Goal: Task Accomplishment & Management: Complete application form

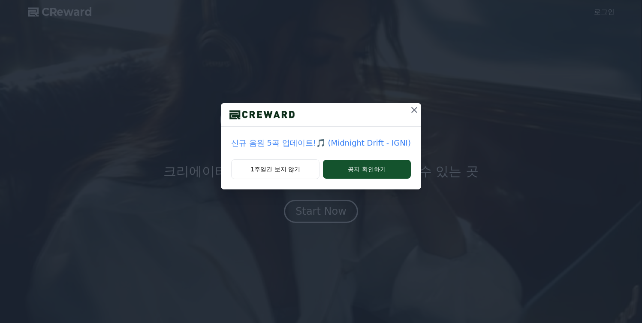
click at [300, 169] on button "1주일간 보지 않기" at bounding box center [275, 169] width 88 height 20
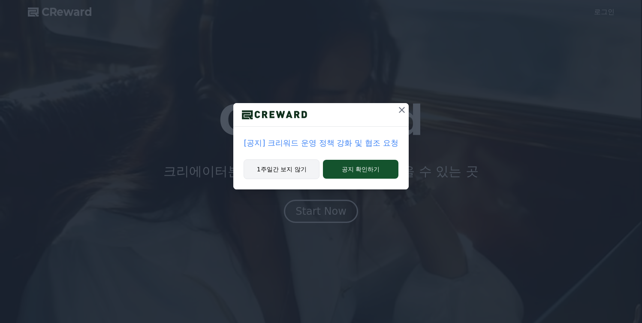
click at [288, 170] on button "1주일간 보지 않기" at bounding box center [282, 169] width 76 height 20
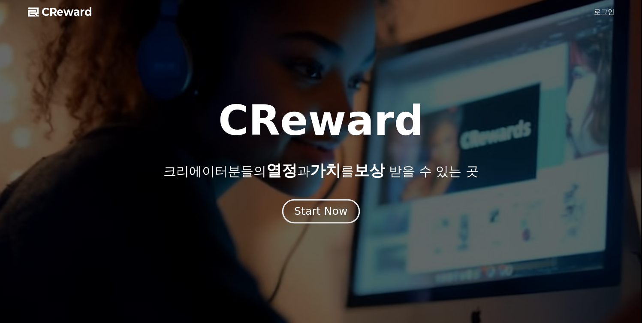
click at [311, 220] on button "Start Now" at bounding box center [321, 211] width 78 height 24
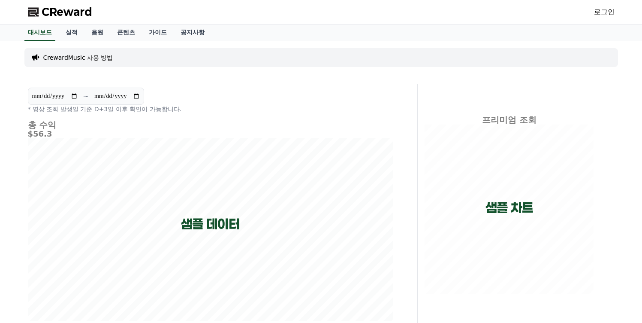
click at [606, 10] on link "로그인" at bounding box center [604, 12] width 21 height 10
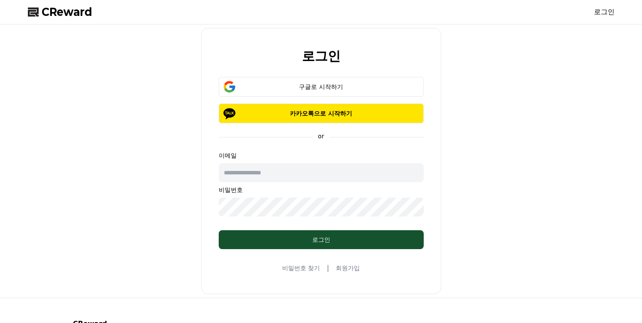
click at [337, 269] on link "회원가입" at bounding box center [348, 267] width 24 height 9
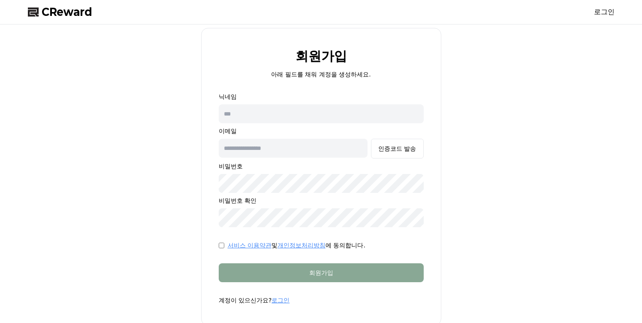
click at [268, 121] on input "text" at bounding box center [321, 113] width 205 height 19
type input "***"
click at [266, 148] on input "text" at bounding box center [293, 148] width 149 height 19
type input "**********"
click at [400, 144] on div "인증코드 발송" at bounding box center [397, 148] width 38 height 9
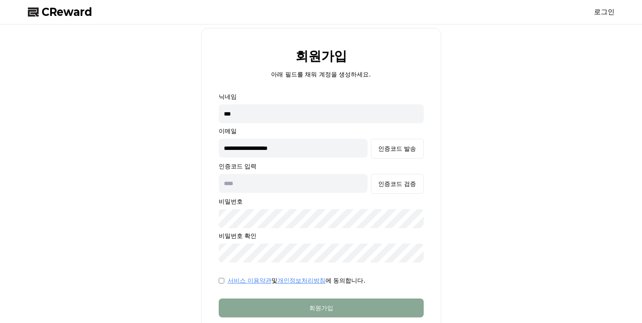
click at [255, 181] on input "text" at bounding box center [293, 183] width 149 height 19
paste input "******"
type input "******"
click at [397, 179] on div "인증코드 검증" at bounding box center [397, 183] width 38 height 9
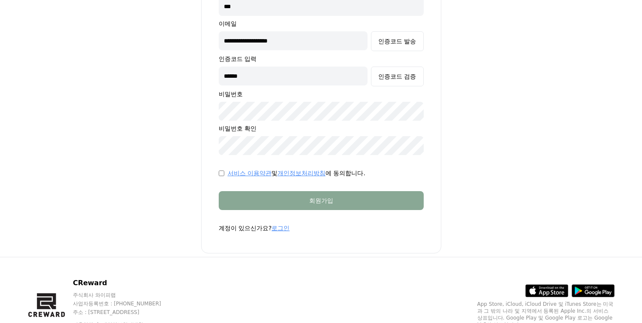
scroll to position [139, 0]
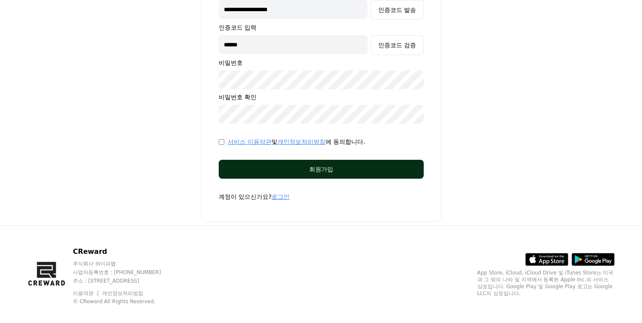
click at [244, 163] on button "회원가입" at bounding box center [321, 169] width 205 height 19
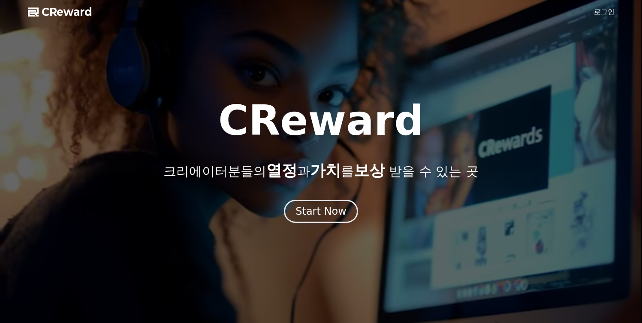
click at [601, 15] on link "로그인" at bounding box center [604, 12] width 21 height 10
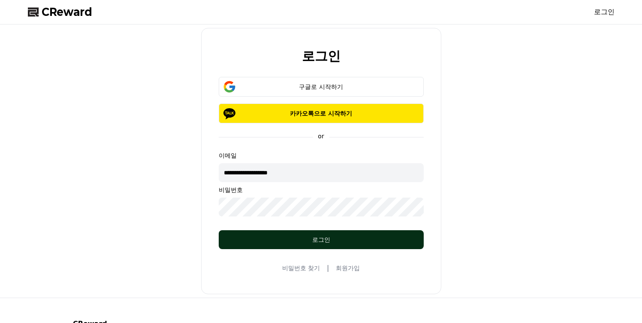
click at [308, 245] on button "로그인" at bounding box center [321, 239] width 205 height 19
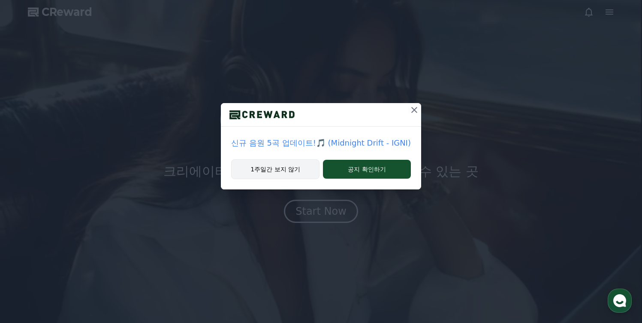
click at [280, 172] on button "1주일간 보지 않기" at bounding box center [275, 169] width 88 height 20
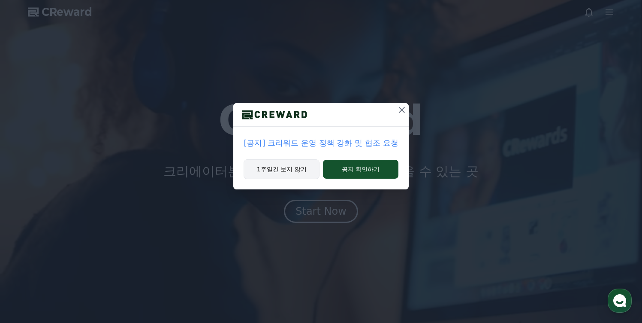
click at [283, 163] on button "1주일간 보지 않기" at bounding box center [282, 169] width 76 height 20
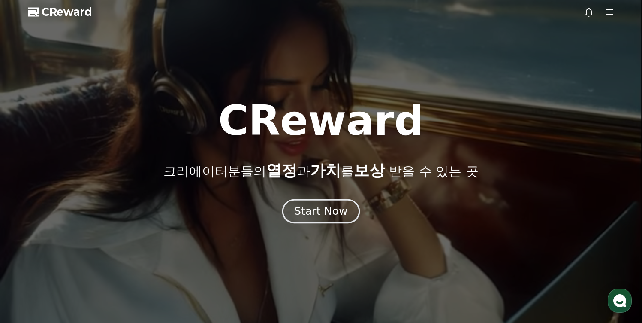
click at [315, 220] on button "Start Now" at bounding box center [321, 211] width 78 height 24
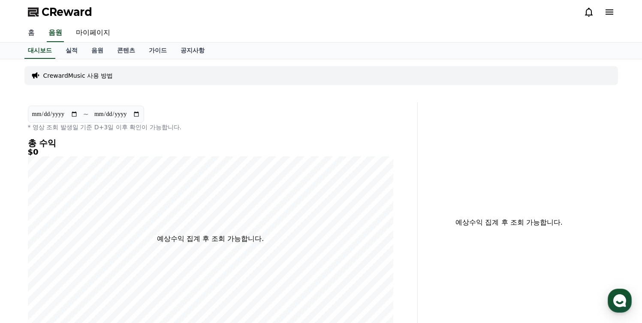
click at [29, 29] on link "홈" at bounding box center [31, 33] width 21 height 18
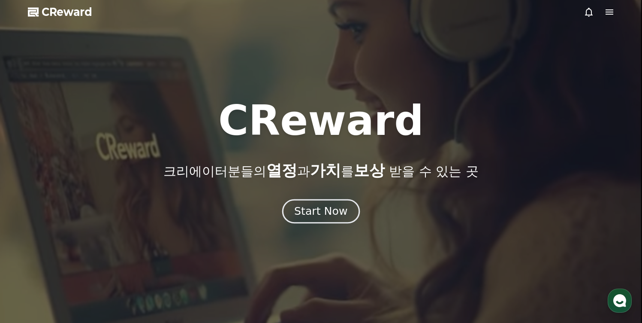
click at [340, 207] on div "Start Now" at bounding box center [320, 211] width 53 height 15
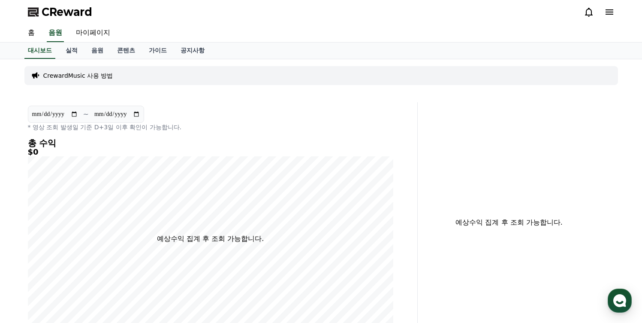
click at [609, 12] on icon at bounding box center [610, 11] width 8 height 5
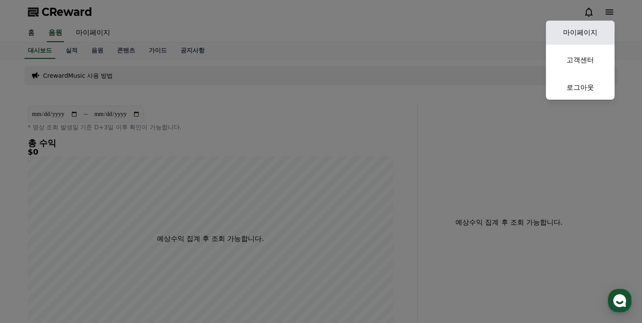
click at [590, 26] on link "마이페이지" at bounding box center [580, 33] width 69 height 24
select select "**********"
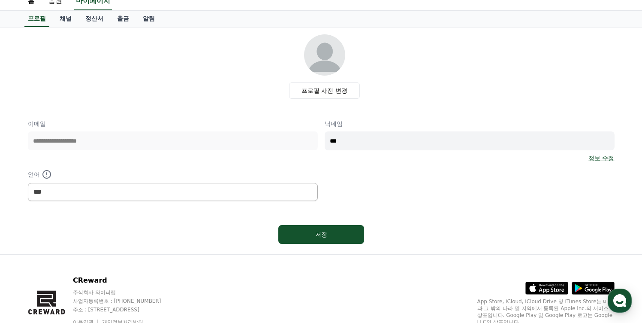
scroll to position [70, 0]
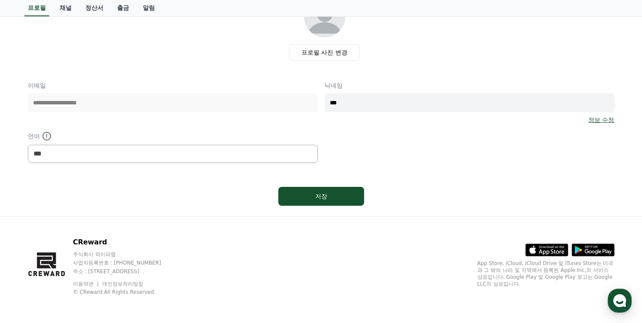
click at [60, 7] on link "채널" at bounding box center [66, 8] width 26 height 16
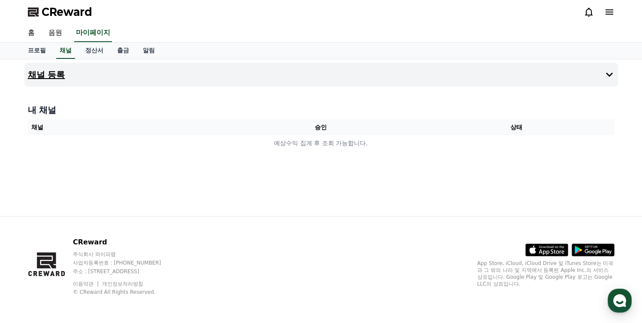
click at [518, 71] on button "채널 등록" at bounding box center [321, 75] width 594 height 24
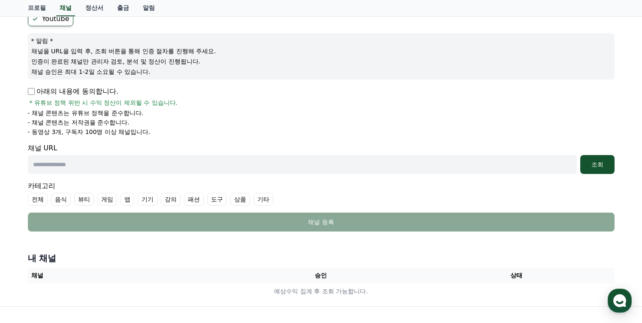
scroll to position [89, 0]
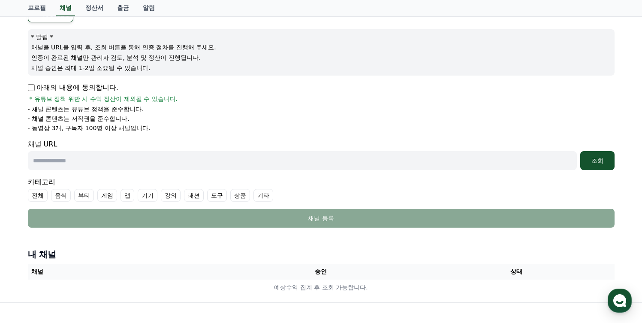
click at [87, 160] on input "text" at bounding box center [302, 160] width 549 height 19
paste input "**********"
type input "**********"
click at [598, 160] on div "조회" at bounding box center [597, 160] width 27 height 9
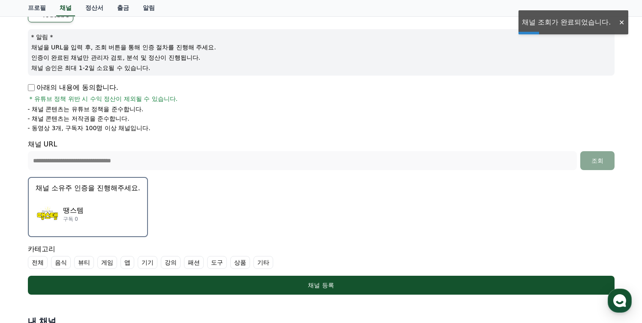
click at [72, 204] on div "땡스템 구독 0" at bounding box center [88, 213] width 105 height 34
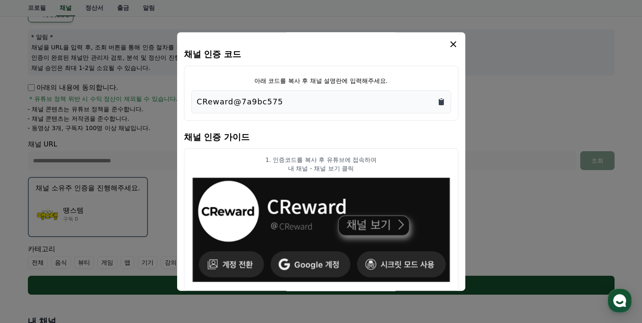
click at [439, 103] on icon "Copy to clipboard" at bounding box center [441, 102] width 5 height 6
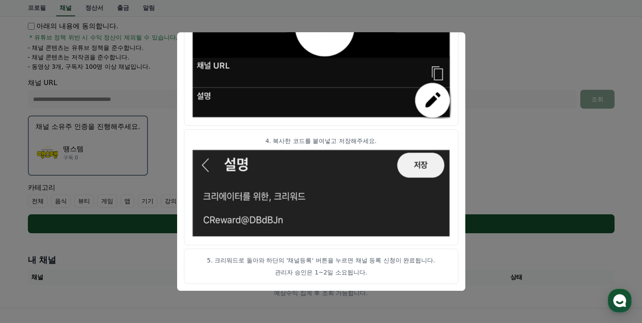
scroll to position [0, 0]
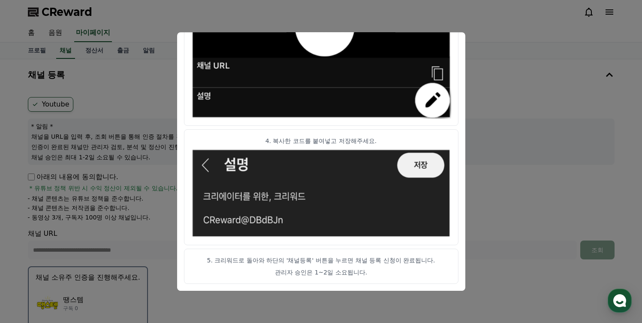
click at [452, 136] on article "4. 복사한 코드를 붙여넣고 저장해주세요." at bounding box center [321, 187] width 275 height 116
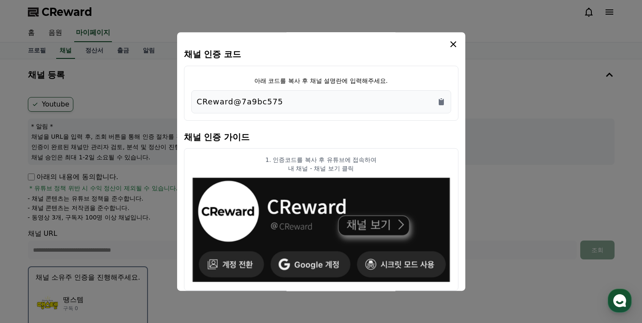
click at [454, 40] on icon "modal" at bounding box center [453, 44] width 10 height 10
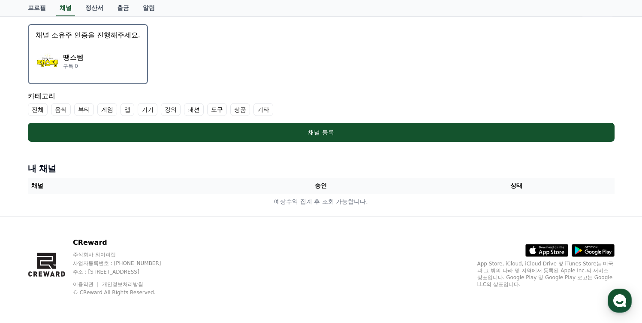
scroll to position [242, 0]
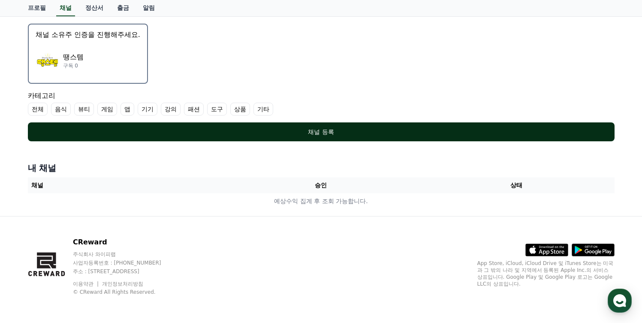
click at [293, 130] on div "채널 등록" at bounding box center [321, 131] width 553 height 9
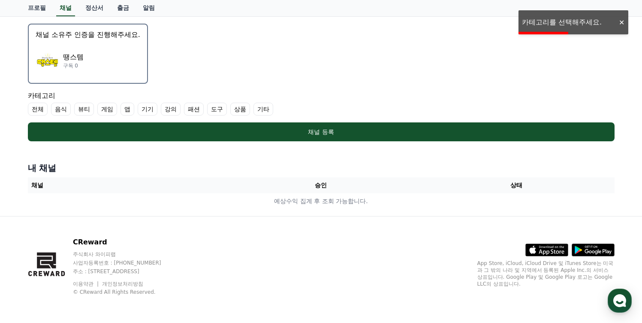
click at [233, 110] on label "상품" at bounding box center [240, 109] width 20 height 13
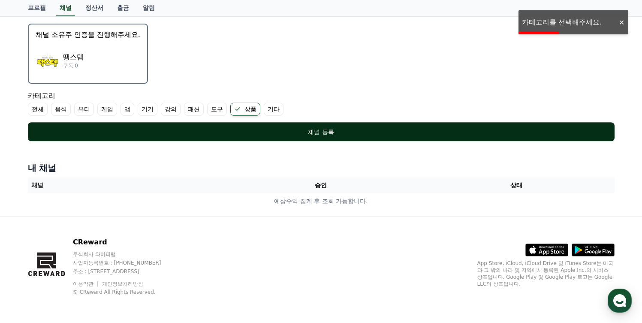
click at [269, 140] on button "채널 등록" at bounding box center [321, 131] width 587 height 19
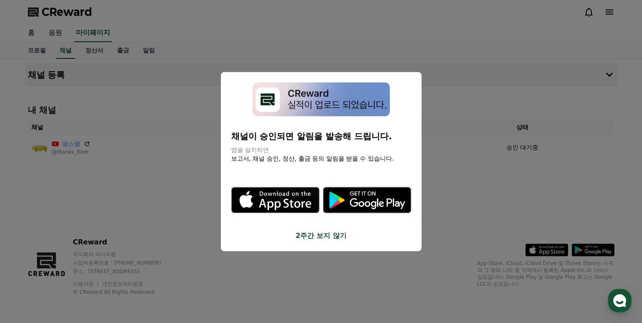
click at [324, 233] on button "2주간 보지 않기" at bounding box center [321, 235] width 180 height 10
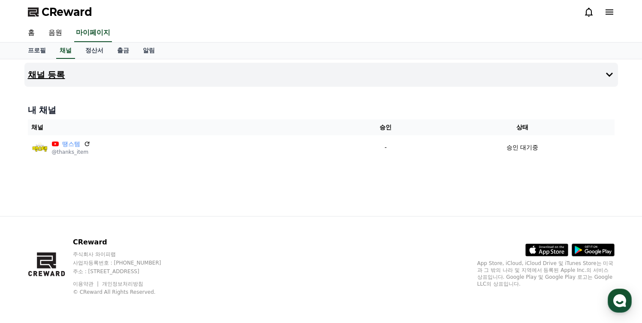
click at [78, 78] on button "채널 등록" at bounding box center [321, 75] width 594 height 24
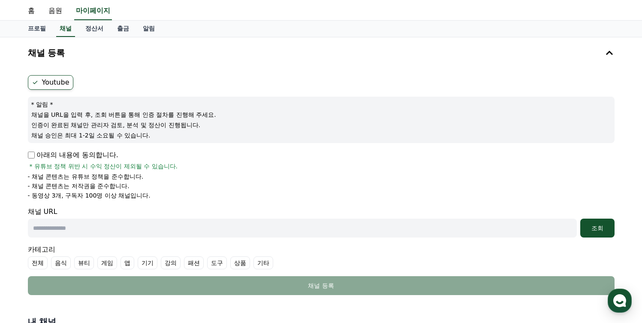
scroll to position [22, 0]
click at [52, 86] on label "Youtube" at bounding box center [50, 82] width 45 height 15
click at [159, 226] on input "text" at bounding box center [302, 227] width 549 height 19
paste input "**********"
type input "**********"
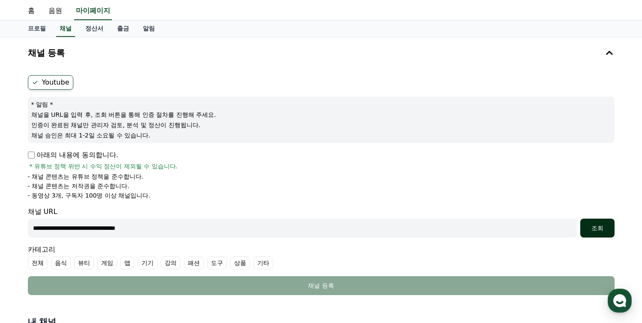
click at [589, 226] on div "조회" at bounding box center [597, 228] width 27 height 9
click at [36, 30] on link "프로필" at bounding box center [37, 29] width 32 height 16
select select "**********"
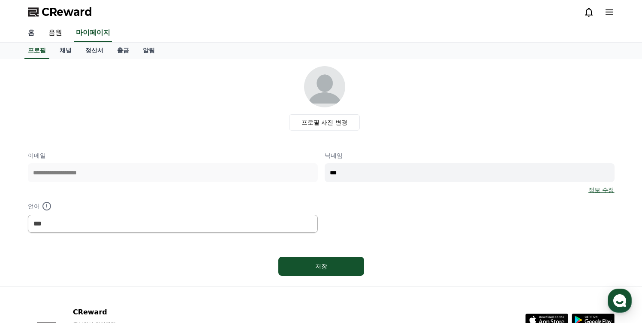
click at [30, 34] on link "홈" at bounding box center [31, 33] width 21 height 18
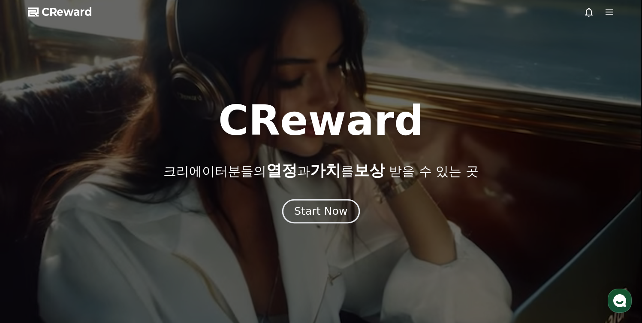
click at [302, 207] on div "Start Now" at bounding box center [320, 211] width 53 height 15
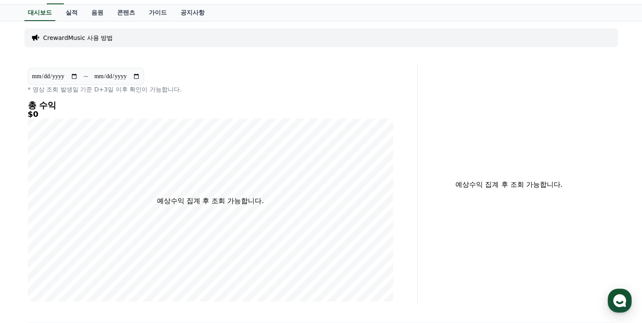
scroll to position [38, 0]
click at [151, 11] on link "가이드" at bounding box center [158, 12] width 32 height 16
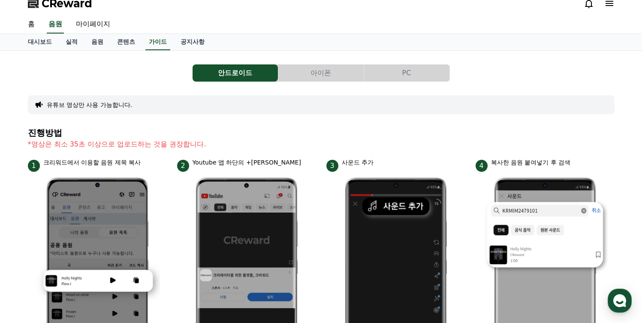
scroll to position [11, 0]
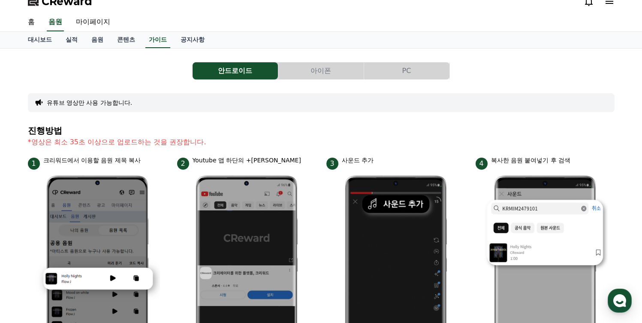
click at [313, 70] on button "아이폰" at bounding box center [320, 70] width 85 height 17
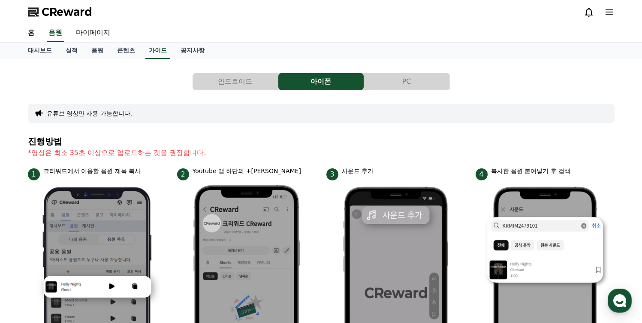
click at [409, 81] on button "PC" at bounding box center [406, 81] width 85 height 17
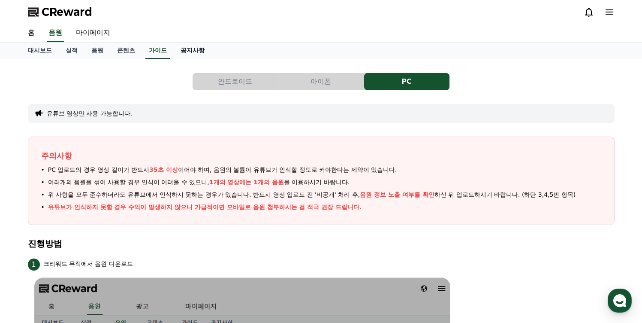
click at [176, 50] on link "공지사항" at bounding box center [193, 50] width 38 height 16
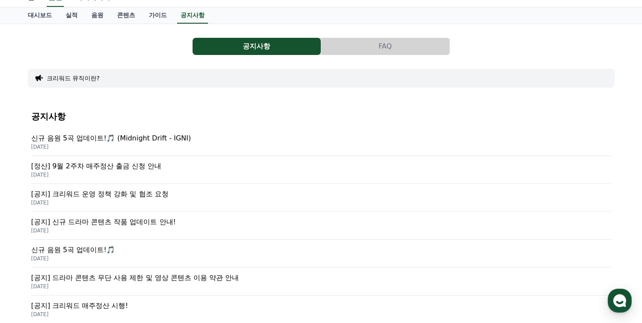
scroll to position [10, 0]
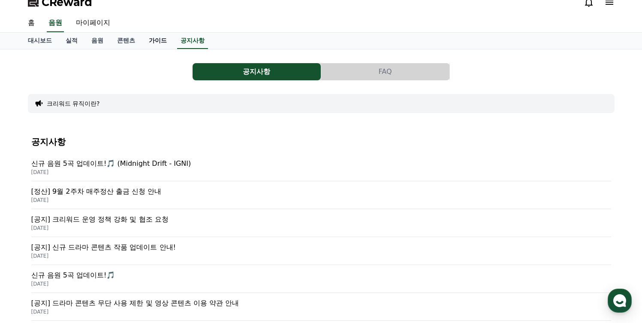
click at [148, 37] on link "가이드" at bounding box center [158, 41] width 32 height 16
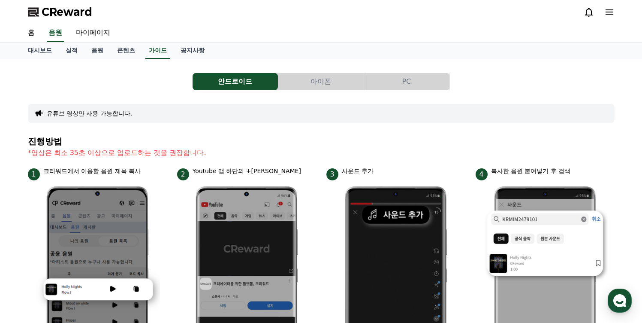
click at [52, 112] on button "유튜브 영상만 사용 가능합니다." at bounding box center [90, 113] width 86 height 9
click at [315, 78] on button "아이폰" at bounding box center [320, 81] width 85 height 17
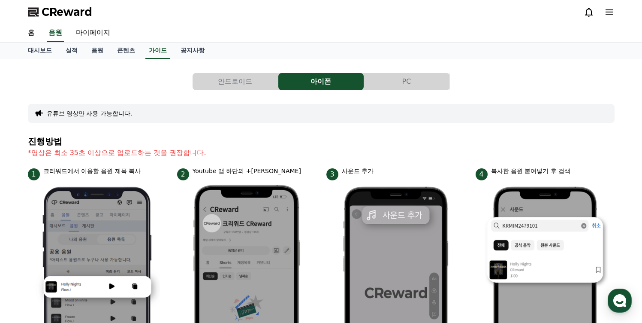
click at [402, 80] on button "PC" at bounding box center [406, 81] width 85 height 17
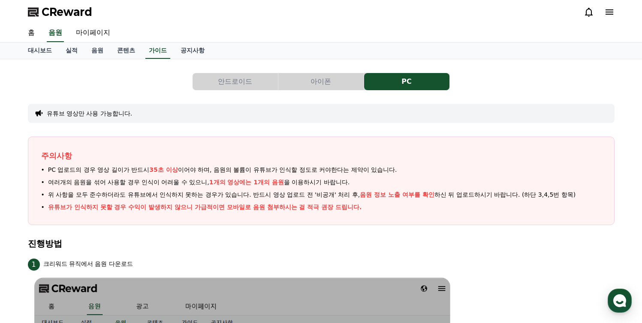
click at [231, 88] on button "안드로이드" at bounding box center [235, 81] width 85 height 17
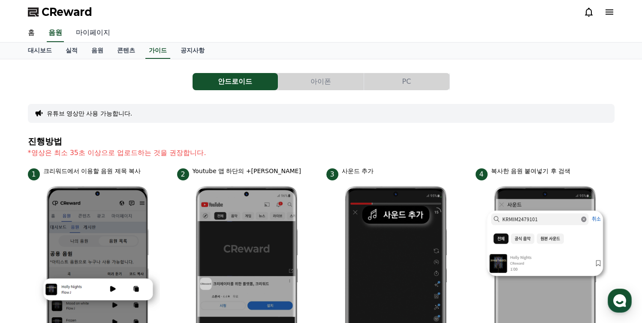
click at [87, 33] on link "마이페이지" at bounding box center [93, 33] width 48 height 18
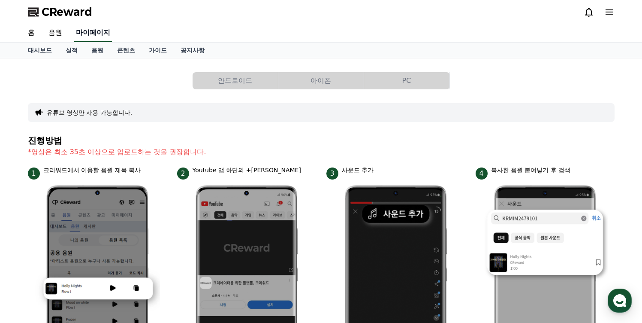
select select "**********"
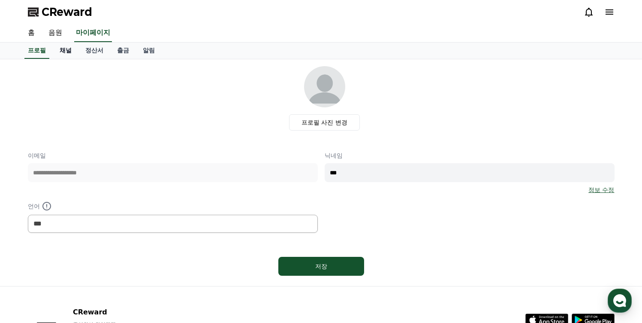
click at [57, 50] on link "채널" at bounding box center [66, 50] width 26 height 16
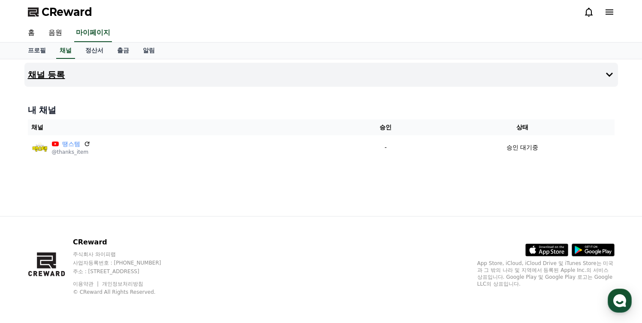
click at [42, 82] on button "채널 등록" at bounding box center [321, 75] width 594 height 24
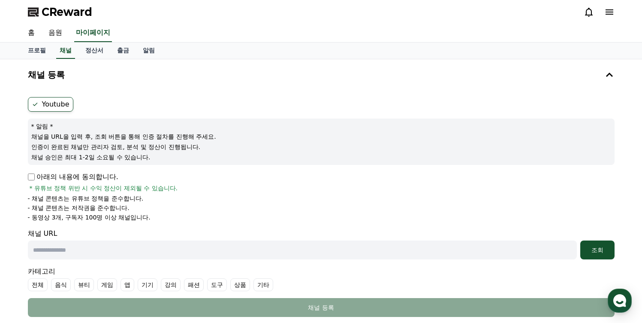
click at [101, 105] on ul "Youtube" at bounding box center [321, 104] width 587 height 15
click at [145, 46] on link "알림" at bounding box center [149, 50] width 26 height 16
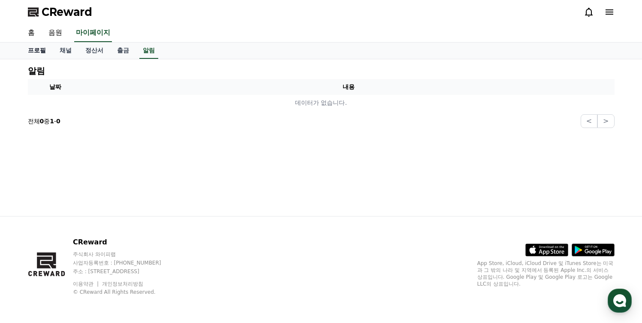
click at [31, 50] on link "프로필" at bounding box center [37, 50] width 32 height 16
select select "**********"
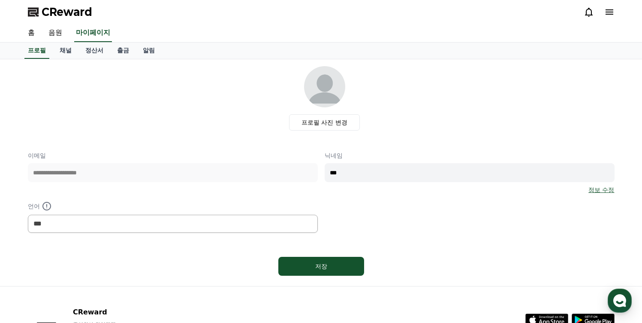
click at [615, 6] on div "CReward" at bounding box center [321, 12] width 601 height 24
click at [610, 14] on icon at bounding box center [610, 11] width 8 height 5
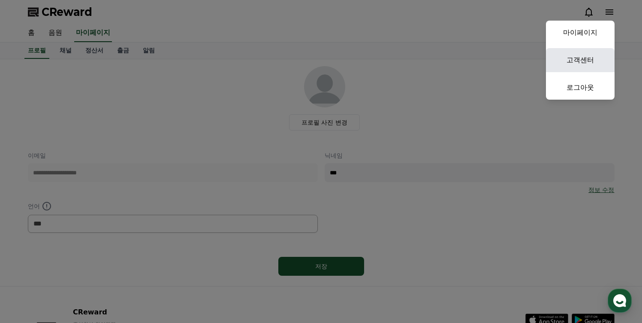
click at [577, 66] on link "고객센터" at bounding box center [580, 60] width 69 height 24
